Goal: Use online tool/utility: Utilize a website feature to perform a specific function

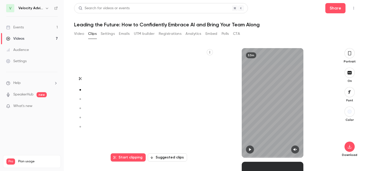
scroll to position [114, 0]
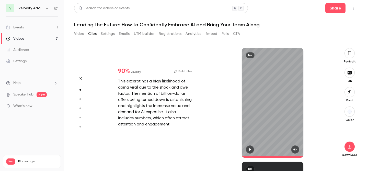
click at [251, 149] on icon "button" at bounding box center [250, 149] width 2 height 3
click at [294, 151] on icon "button" at bounding box center [296, 150] width 4 height 4
click at [347, 50] on button "button" at bounding box center [350, 53] width 10 height 10
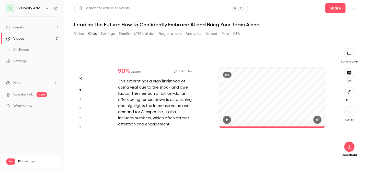
click at [226, 118] on icon "button" at bounding box center [227, 120] width 4 height 4
click at [80, 99] on circle "button" at bounding box center [81, 99] width 2 height 2
type input "*"
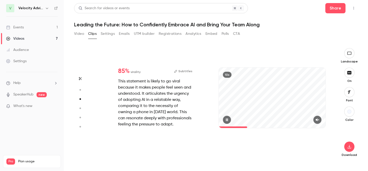
click at [220, 127] on span at bounding box center [233, 127] width 28 height 2
click at [318, 119] on icon "button" at bounding box center [317, 119] width 3 height 3
click at [227, 119] on icon "button" at bounding box center [227, 120] width 4 height 4
click at [81, 106] on icon "button" at bounding box center [80, 108] width 5 height 4
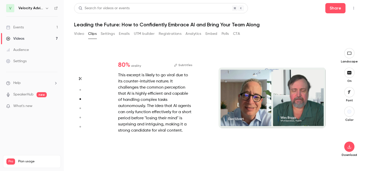
type input "*"
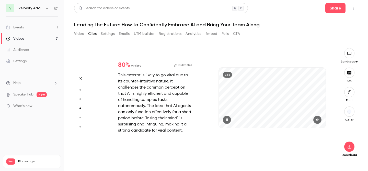
scroll to position [341, 0]
click at [319, 121] on icon "button" at bounding box center [318, 120] width 4 height 4
click at [228, 118] on icon "button" at bounding box center [227, 120] width 4 height 4
click at [81, 116] on icon "button" at bounding box center [80, 118] width 5 height 4
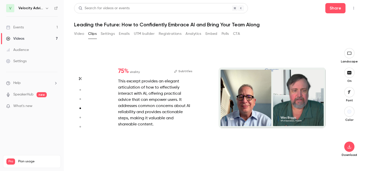
type input "*"
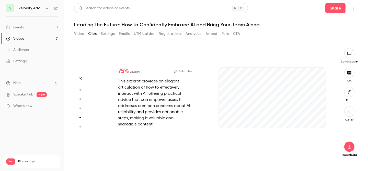
scroll to position [454, 0]
click at [320, 119] on icon "button" at bounding box center [318, 120] width 4 height 4
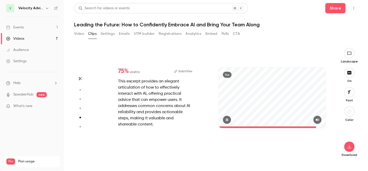
click at [226, 118] on icon "button" at bounding box center [227, 120] width 4 height 4
click at [82, 124] on button "button" at bounding box center [80, 127] width 8 height 8
type input "*"
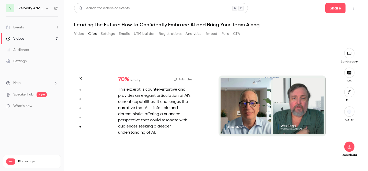
scroll to position [560, 0]
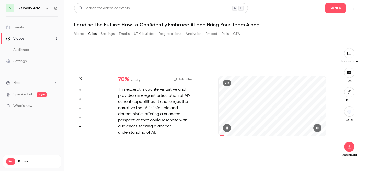
click at [317, 129] on icon "button" at bounding box center [318, 128] width 4 height 4
click at [228, 128] on icon "button" at bounding box center [227, 127] width 2 height 3
type input "****"
click at [79, 34] on button "Video" at bounding box center [79, 34] width 10 height 8
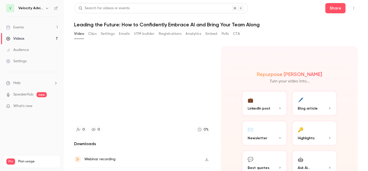
click at [79, 33] on button "Video" at bounding box center [79, 34] width 10 height 8
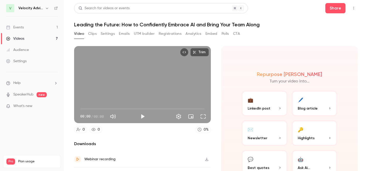
scroll to position [30, 0]
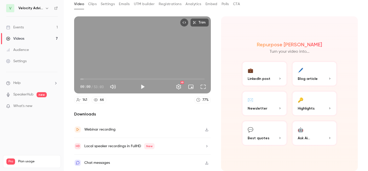
click at [91, 5] on button "Clips" at bounding box center [92, 4] width 8 height 8
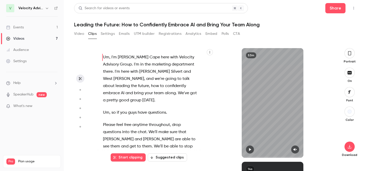
click at [351, 54] on icon "button" at bounding box center [350, 53] width 3 height 4
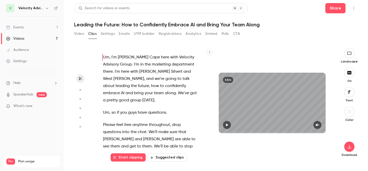
click at [127, 155] on button "Start clipping" at bounding box center [128, 157] width 35 height 8
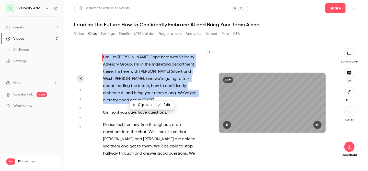
click at [119, 109] on p "Um , so if you guys have questions ." at bounding box center [151, 112] width 97 height 7
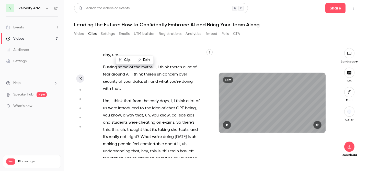
scroll to position [736, 0]
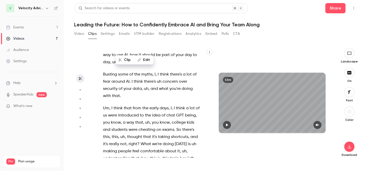
click at [106, 105] on span "Um" at bounding box center [106, 108] width 6 height 7
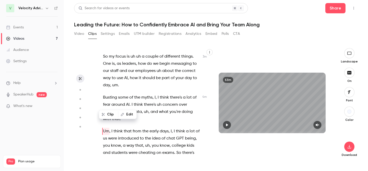
scroll to position [703, 0]
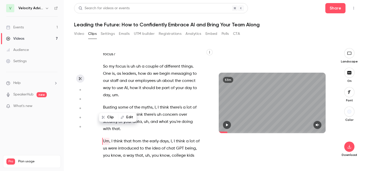
click at [229, 124] on icon "button" at bounding box center [227, 125] width 4 height 4
click at [317, 125] on icon "button" at bounding box center [317, 124] width 3 height 3
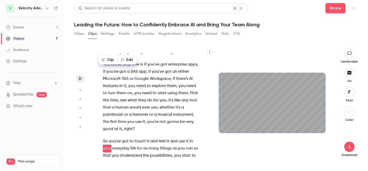
scroll to position [1006, 0]
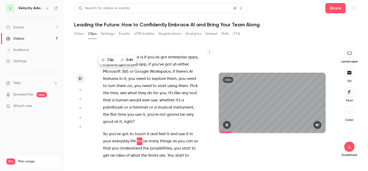
click at [230, 124] on button "button" at bounding box center [227, 125] width 8 height 8
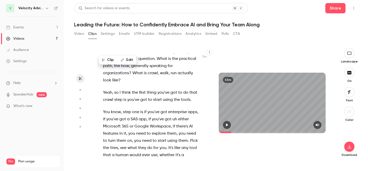
scroll to position [951, 0]
click at [104, 109] on span "You" at bounding box center [106, 112] width 7 height 7
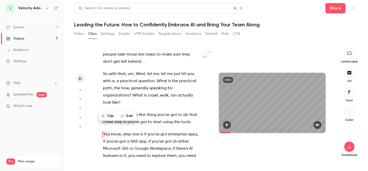
scroll to position [922, 0]
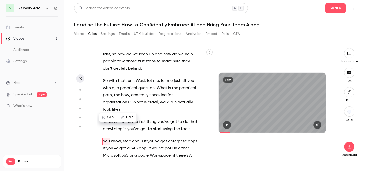
click at [225, 124] on button "button" at bounding box center [227, 125] width 8 height 8
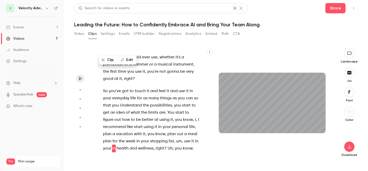
scroll to position [1056, 0]
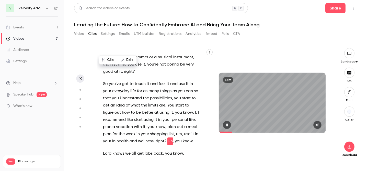
click at [227, 125] on icon "button" at bounding box center [227, 124] width 2 height 3
type input "*****"
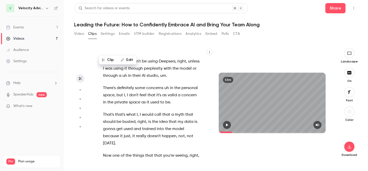
scroll to position [6872, 0]
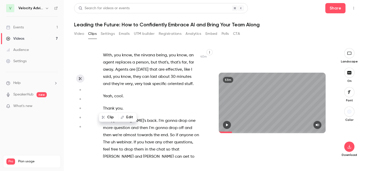
scroll to position [6858, 0]
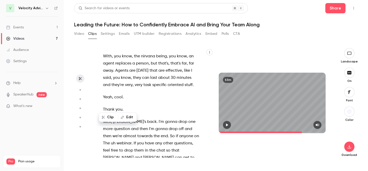
click at [225, 124] on icon "button" at bounding box center [227, 125] width 4 height 4
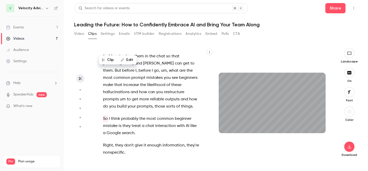
scroll to position [6959, 0]
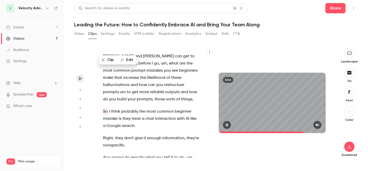
click at [227, 126] on icon "button" at bounding box center [227, 125] width 4 height 4
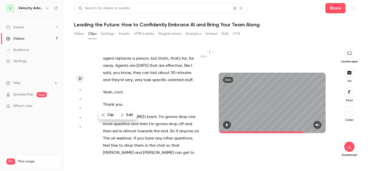
scroll to position [6858, 0]
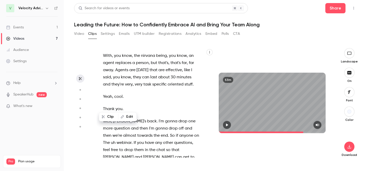
drag, startPoint x: 104, startPoint y: 105, endPoint x: 130, endPoint y: 142, distance: 45.5
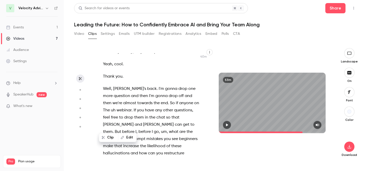
scroll to position [6900, 0]
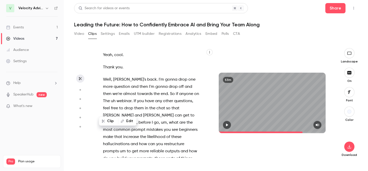
drag, startPoint x: 103, startPoint y: 84, endPoint x: 173, endPoint y: 129, distance: 83.5
click at [173, 129] on div "Um , I'm Connor Cape here with Velocity Advisory Group . I'm in the marketing d…" at bounding box center [154, 105] width 115 height 104
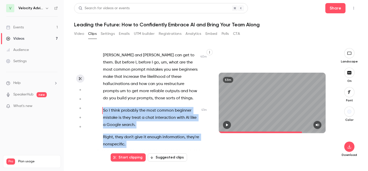
scroll to position [6962, 0]
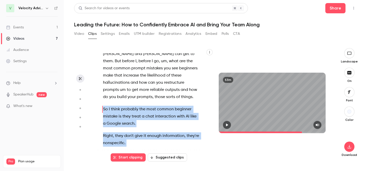
drag, startPoint x: 103, startPoint y: 66, endPoint x: 114, endPoint y: 94, distance: 30.3
click at [114, 94] on div "Um , I'm Connor Cape here with Velocity Advisory Group . I'm in the marketing d…" at bounding box center [154, 105] width 115 height 104
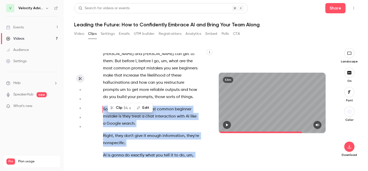
click at [115, 105] on button "Clip 34 s" at bounding box center [121, 108] width 26 height 8
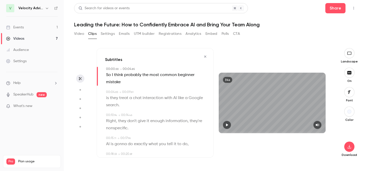
click at [107, 74] on span "So" at bounding box center [108, 74] width 5 height 7
click at [227, 123] on icon "button" at bounding box center [227, 125] width 4 height 4
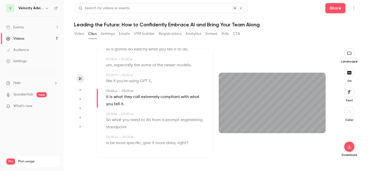
scroll to position [96, 0]
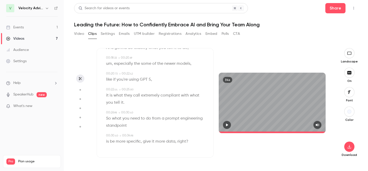
click at [109, 94] on span at bounding box center [109, 95] width 1 height 4
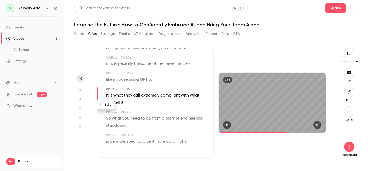
click at [228, 126] on icon "button" at bounding box center [227, 125] width 4 height 4
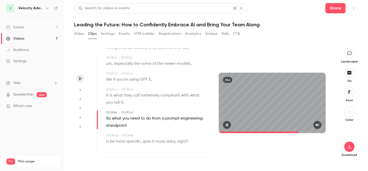
click at [228, 124] on icon "button" at bounding box center [227, 125] width 4 height 4
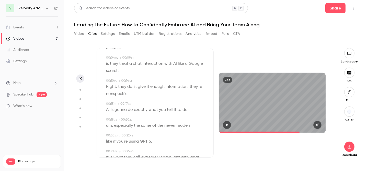
scroll to position [0, 0]
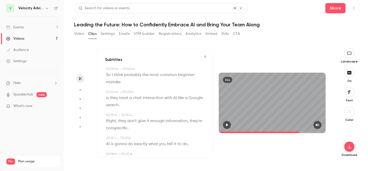
click at [205, 58] on icon "button" at bounding box center [205, 57] width 4 height 4
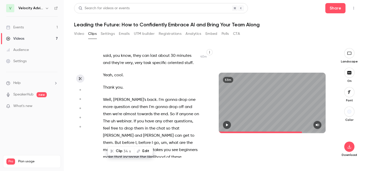
scroll to position [6899, 0]
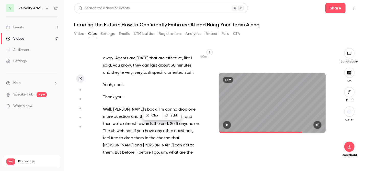
scroll to position [6896, 0]
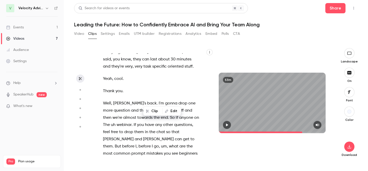
drag, startPoint x: 103, startPoint y: 73, endPoint x: 172, endPoint y: 139, distance: 95.4
click at [172, 139] on div "Um , I'm Connor Cape here with Velocity Advisory Group . I'm in the marketing d…" at bounding box center [154, 105] width 115 height 104
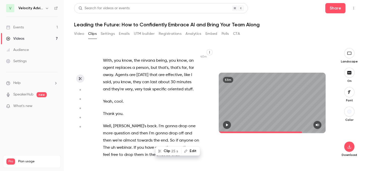
scroll to position [6863, 0]
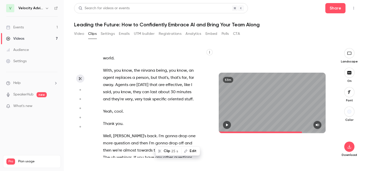
click at [168, 150] on button "Clip 25 s" at bounding box center [168, 151] width 25 height 8
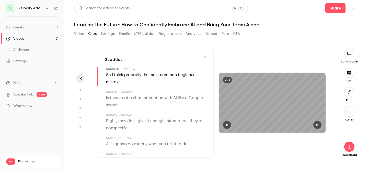
click at [229, 126] on icon "button" at bounding box center [227, 125] width 4 height 4
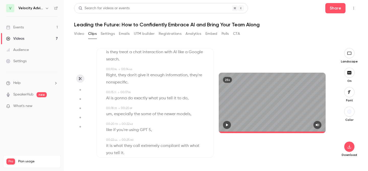
scroll to position [57, 0]
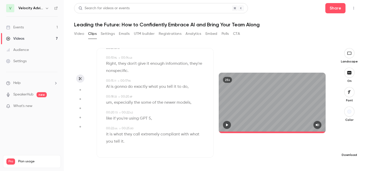
click at [348, 147] on icon "button" at bounding box center [350, 147] width 6 height 4
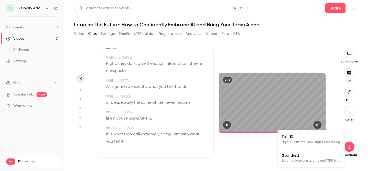
click at [300, 142] on span "High quality requires longer processing" at bounding box center [311, 141] width 58 height 5
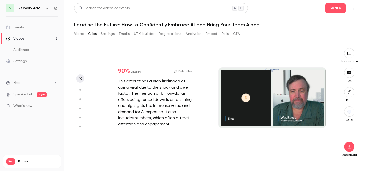
type input "****"
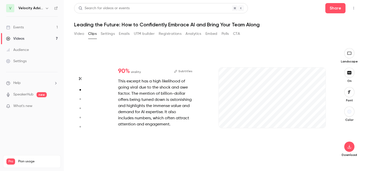
type input "***"
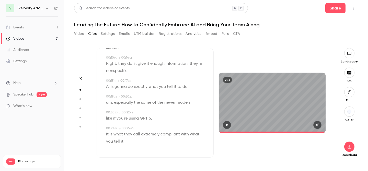
type input "****"
type input "***"
type input "****"
type input "*"
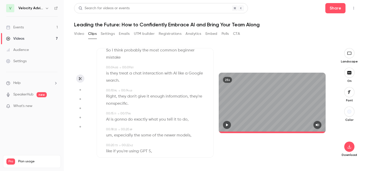
scroll to position [24, 0]
click at [221, 56] on div "25s" at bounding box center [272, 103] width 117 height 110
click at [182, 68] on div "00:04 . 85 → 00:09 . 81" at bounding box center [155, 68] width 99 height 5
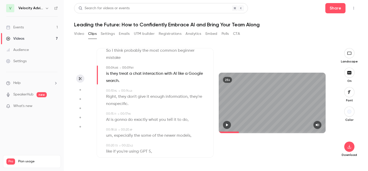
scroll to position [0, 0]
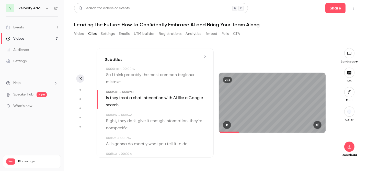
click at [208, 56] on icon "button" at bounding box center [205, 57] width 4 height 4
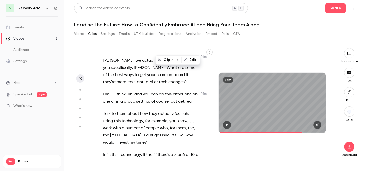
scroll to position [7629, 0]
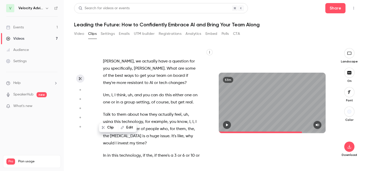
scroll to position [7639, 0]
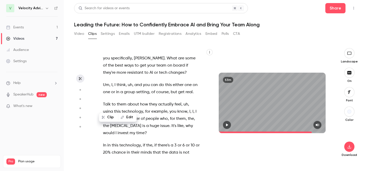
click at [230, 124] on button "button" at bounding box center [227, 125] width 8 height 8
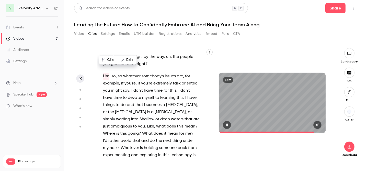
scroll to position [7798, 0]
click at [227, 126] on button "button" at bounding box center [227, 125] width 8 height 8
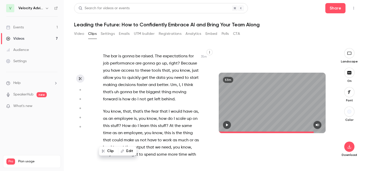
scroll to position [5922, 0]
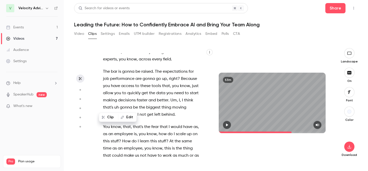
click at [274, 51] on div "53m" at bounding box center [272, 103] width 117 height 110
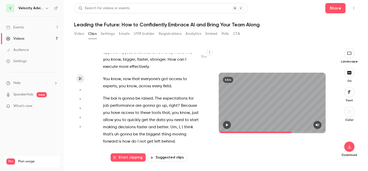
scroll to position [5887, 0]
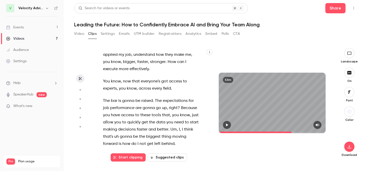
click at [108, 153] on span "You" at bounding box center [106, 156] width 7 height 7
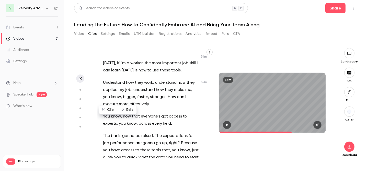
scroll to position [5852, 0]
click at [226, 124] on icon "button" at bounding box center [227, 125] width 4 height 4
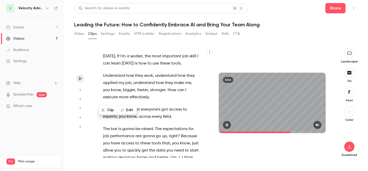
scroll to position [5866, 0]
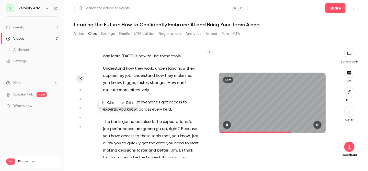
click at [226, 124] on icon "button" at bounding box center [227, 124] width 2 height 3
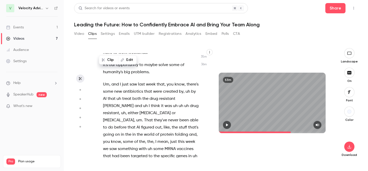
scroll to position [6053, 0]
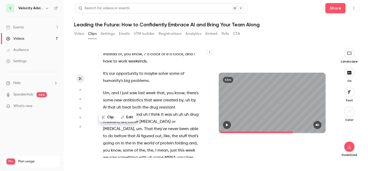
click at [229, 125] on icon "button" at bounding box center [227, 125] width 4 height 4
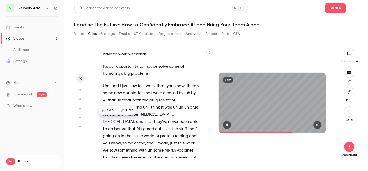
click at [231, 125] on button "button" at bounding box center [227, 125] width 8 height 8
type input "******"
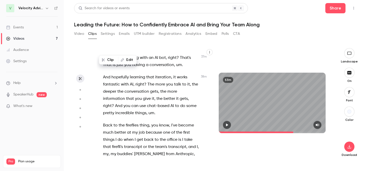
scroll to position [6414, 0]
